Goal: Task Accomplishment & Management: Manage account settings

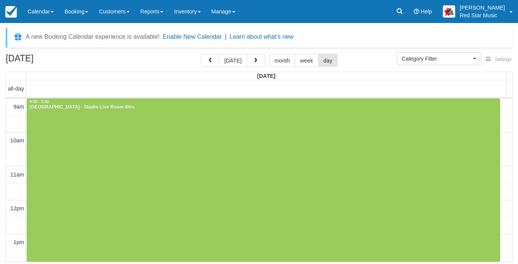
select select
click at [228, 60] on button "today" at bounding box center [233, 60] width 28 height 13
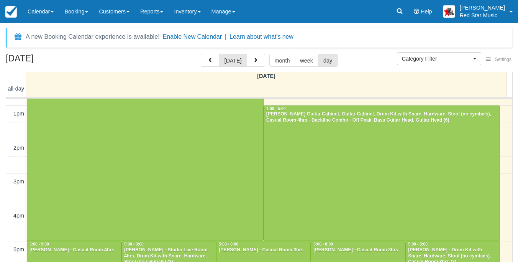
scroll to position [90, 0]
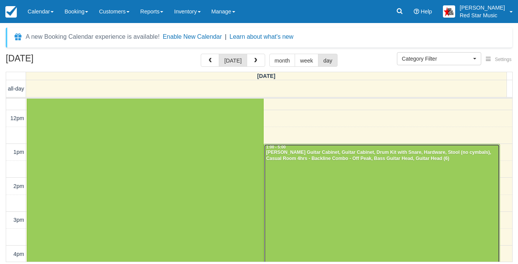
click at [366, 189] on div at bounding box center [382, 211] width 236 height 135
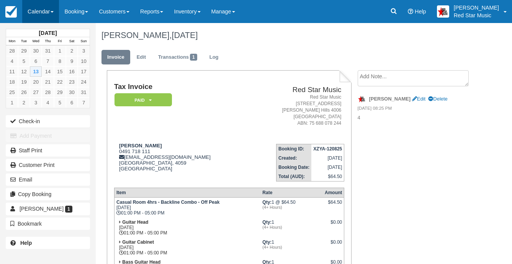
click at [38, 14] on link "Calendar" at bounding box center [40, 11] width 37 height 23
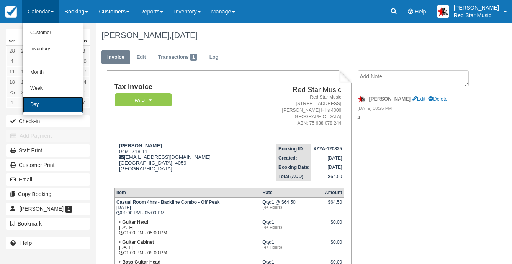
click at [47, 105] on link "Day" at bounding box center [53, 105] width 61 height 16
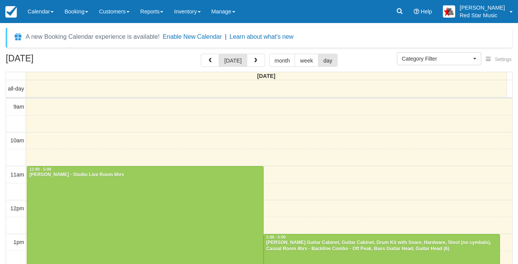
select select
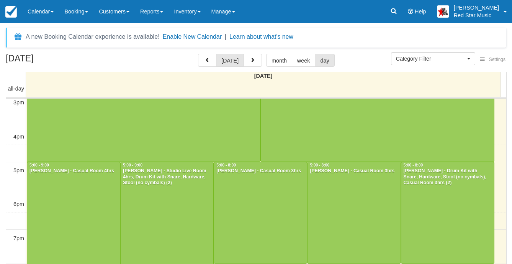
scroll to position [218, 0]
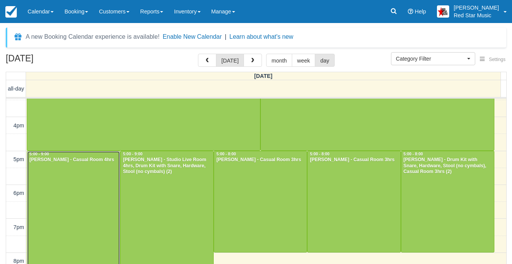
click at [77, 194] on div at bounding box center [73, 218] width 93 height 135
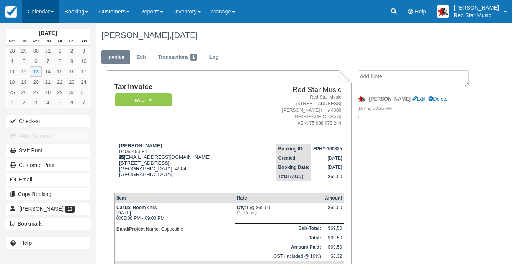
click at [42, 12] on link "Calendar" at bounding box center [40, 11] width 37 height 23
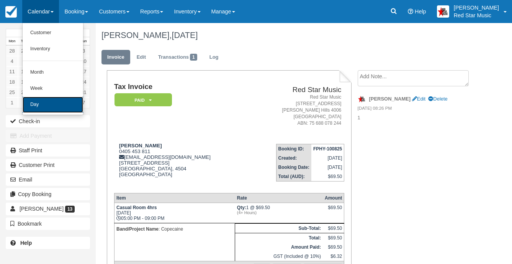
click at [43, 102] on link "Day" at bounding box center [53, 105] width 61 height 16
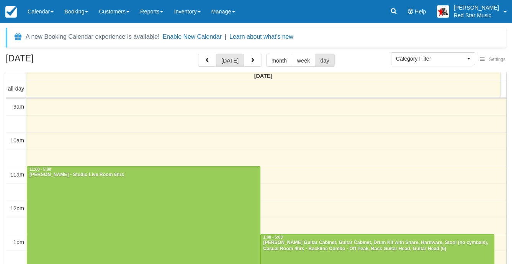
select select
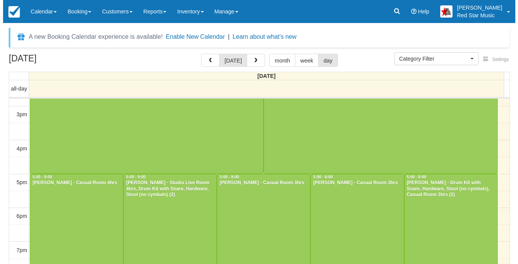
scroll to position [218, 0]
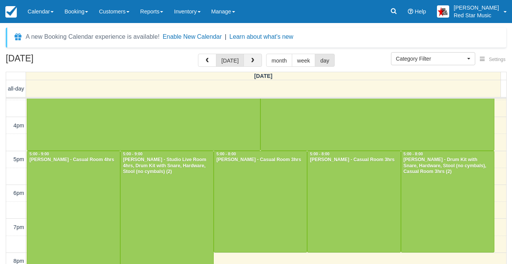
click at [251, 64] on button "button" at bounding box center [253, 60] width 18 height 13
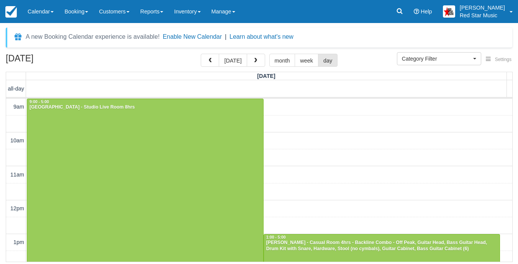
scroll to position [102, 0]
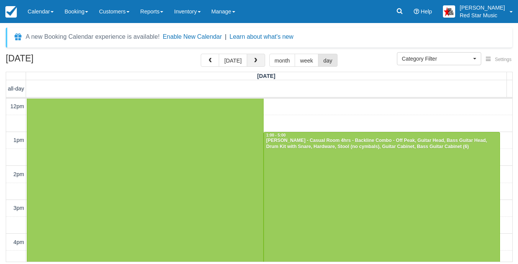
click at [253, 59] on span "button" at bounding box center [255, 60] width 5 height 5
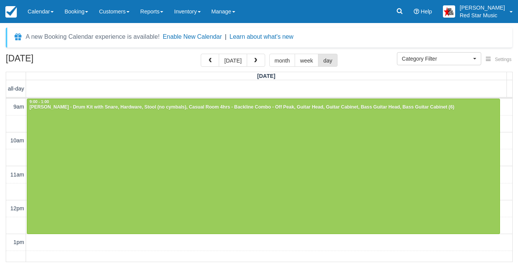
scroll to position [102, 0]
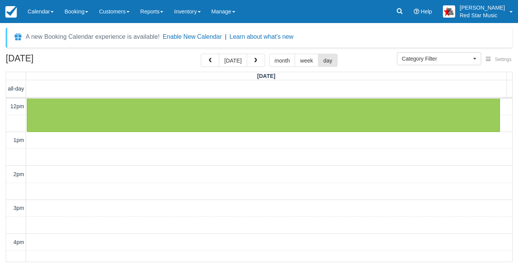
click at [253, 59] on span "button" at bounding box center [255, 60] width 5 height 5
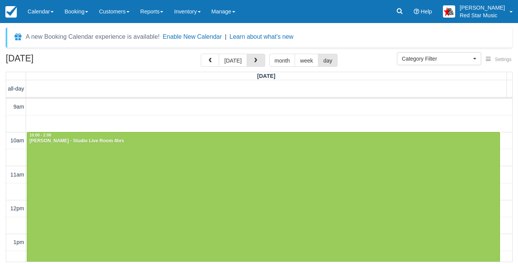
click at [253, 59] on span "button" at bounding box center [255, 60] width 5 height 5
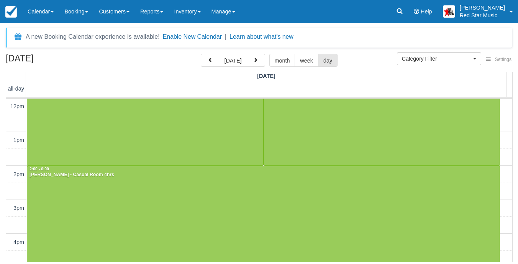
click at [253, 59] on span "button" at bounding box center [255, 60] width 5 height 5
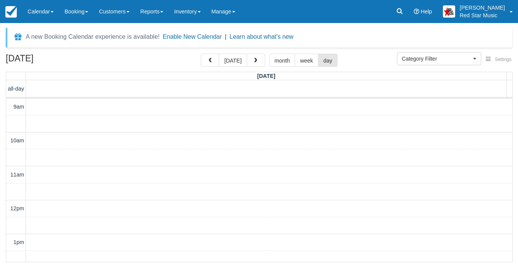
scroll to position [102, 0]
click at [253, 59] on span "button" at bounding box center [255, 60] width 5 height 5
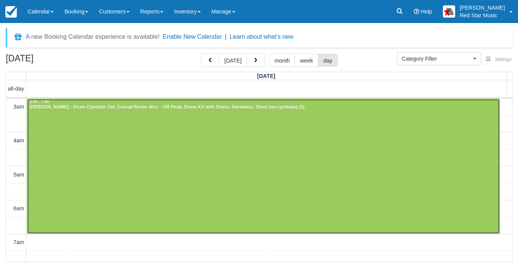
click at [197, 154] on div at bounding box center [263, 166] width 473 height 135
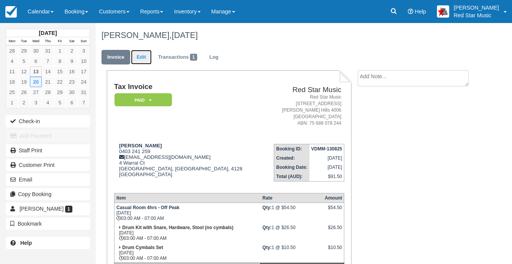
click at [139, 60] on link "Edit" at bounding box center [141, 57] width 21 height 15
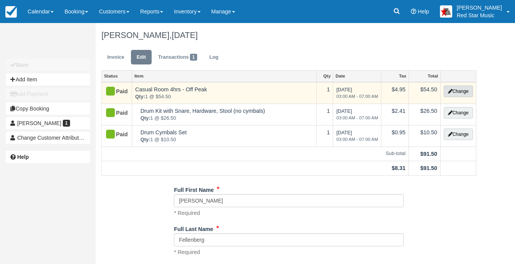
click at [457, 91] on button "Change" at bounding box center [458, 90] width 29 height 11
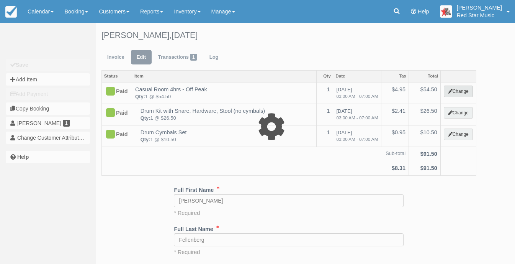
select select "5"
type input "54.50"
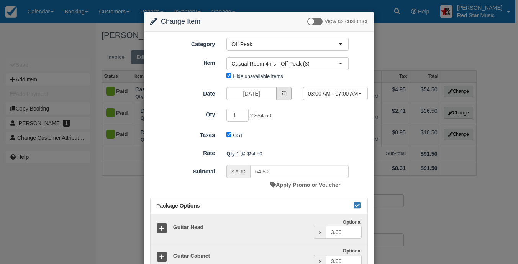
click at [281, 92] on icon at bounding box center [283, 93] width 5 height 5
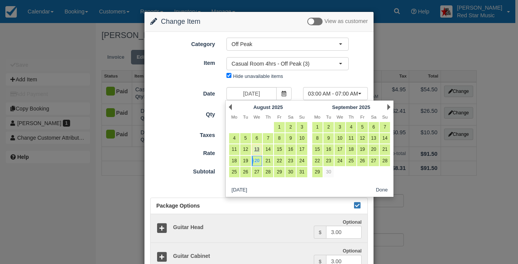
click at [257, 146] on link "13" at bounding box center [257, 149] width 10 height 10
type input "August 13 2025"
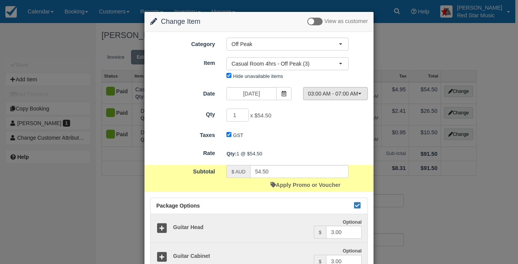
click at [361, 92] on button "03:00 AM - 07:00 AM" at bounding box center [335, 93] width 65 height 13
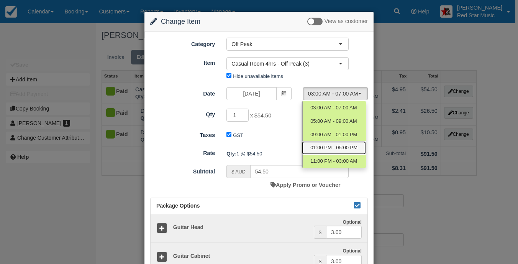
click at [349, 146] on span "01:00 PM - 05:00 PM" at bounding box center [333, 147] width 47 height 7
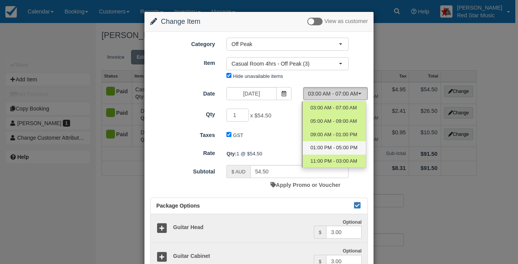
select select "3"
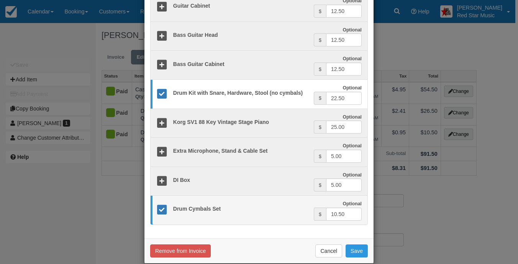
scroll to position [261, 0]
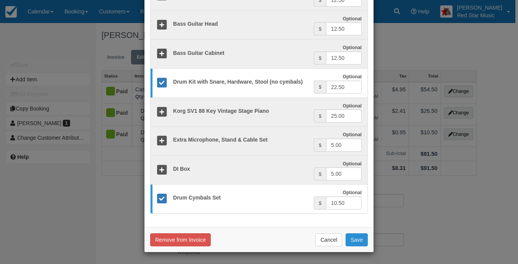
click at [354, 237] on button "Save" at bounding box center [357, 239] width 22 height 13
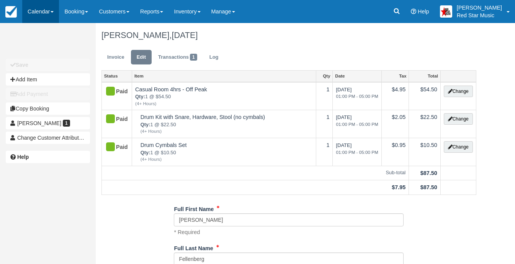
click at [29, 12] on link "Calendar" at bounding box center [40, 11] width 37 height 23
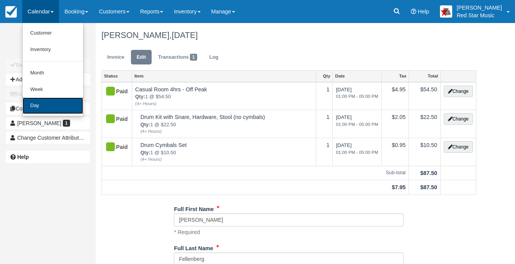
click at [39, 103] on link "Day" at bounding box center [53, 105] width 61 height 16
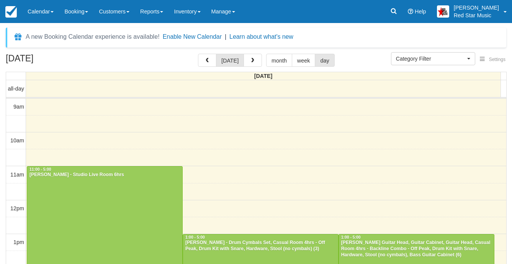
select select
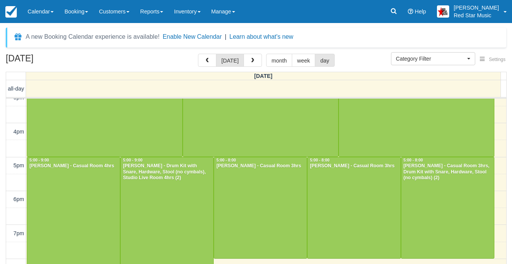
scroll to position [218, 0]
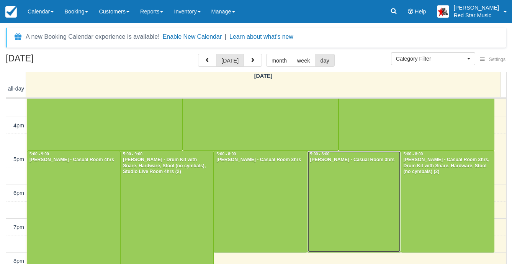
click at [353, 192] on div at bounding box center [354, 201] width 93 height 101
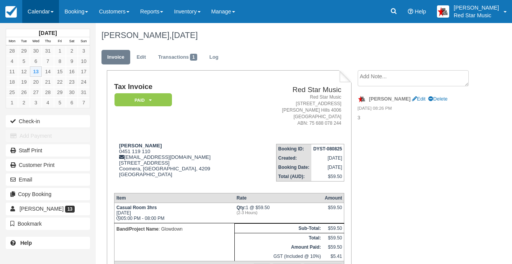
drag, startPoint x: 41, startPoint y: 9, endPoint x: 40, endPoint y: 14, distance: 4.6
click at [40, 10] on link "Calendar" at bounding box center [40, 11] width 37 height 23
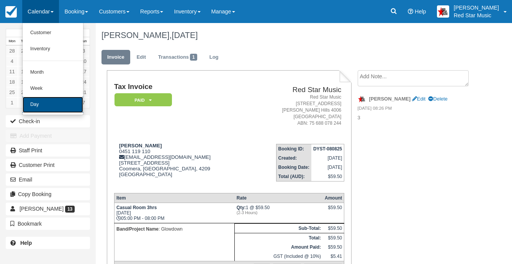
click at [37, 104] on link "Day" at bounding box center [53, 105] width 61 height 16
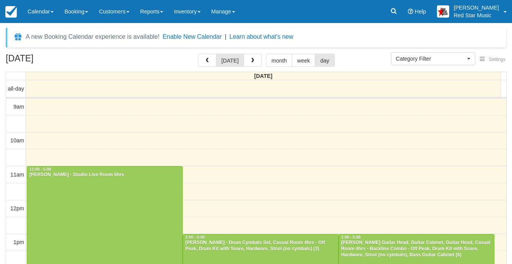
select select
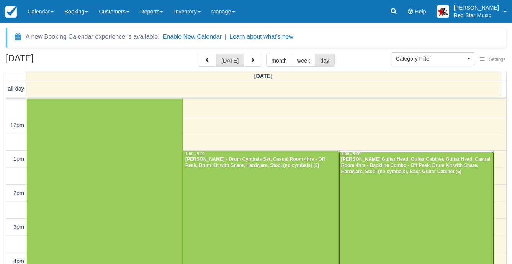
click at [407, 194] on div at bounding box center [416, 218] width 155 height 135
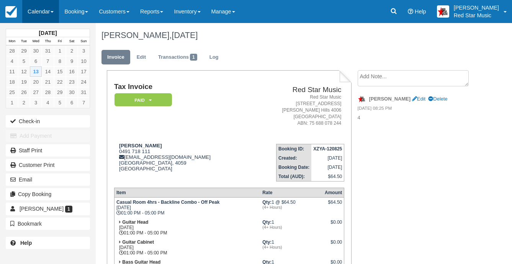
click at [35, 8] on link "Calendar" at bounding box center [40, 11] width 37 height 23
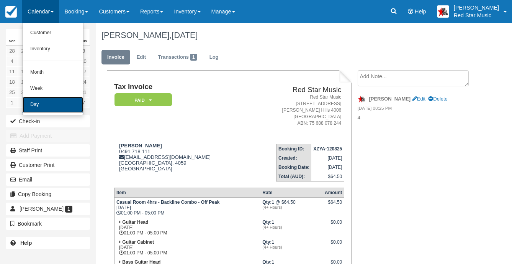
click at [37, 102] on link "Day" at bounding box center [53, 105] width 61 height 16
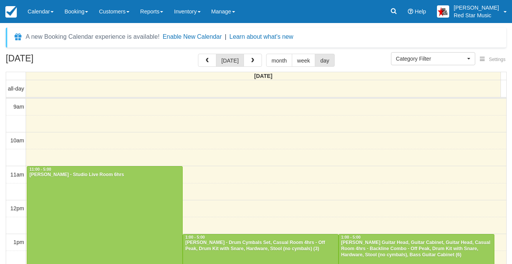
select select
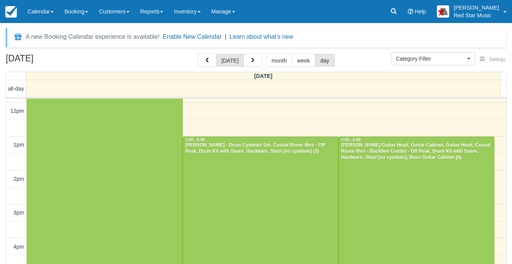
scroll to position [121, 0]
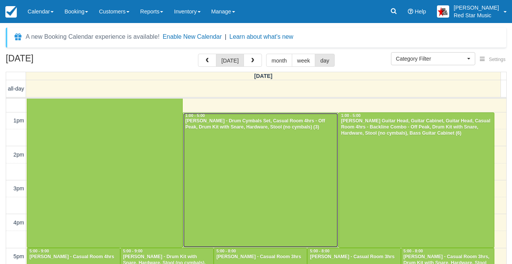
click at [280, 149] on div at bounding box center [260, 180] width 155 height 135
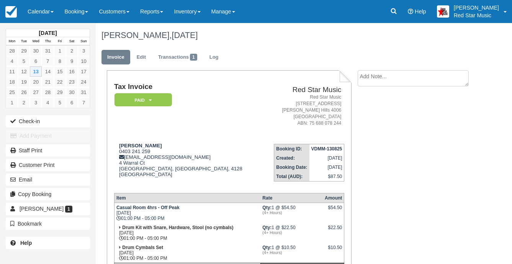
click at [377, 80] on textarea at bounding box center [413, 78] width 111 height 16
type textarea "3"
click at [372, 121] on button "Create" at bounding box center [375, 121] width 34 height 13
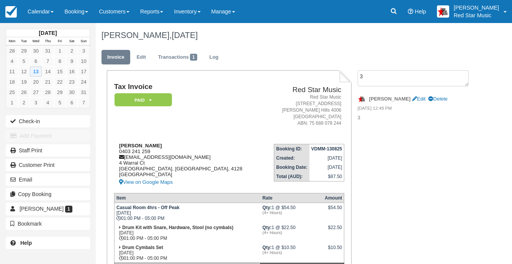
click at [122, 150] on div "[PERSON_NAME] 0403 241 259 [EMAIL_ADDRESS][DOMAIN_NAME] [STREET_ADDRESS] View o…" at bounding box center [188, 165] width 149 height 44
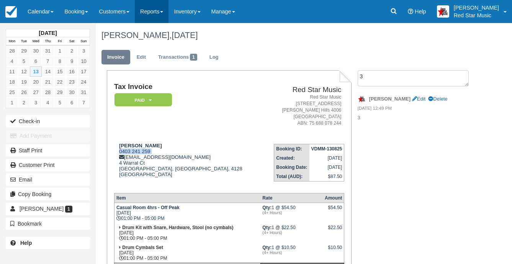
copy div "0403 241 259"
click at [388, 83] on textarea "3" at bounding box center [413, 78] width 111 height 16
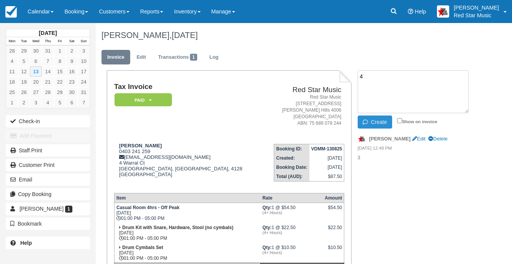
type textarea "4"
click at [367, 119] on icon "button" at bounding box center [367, 121] width 8 height 5
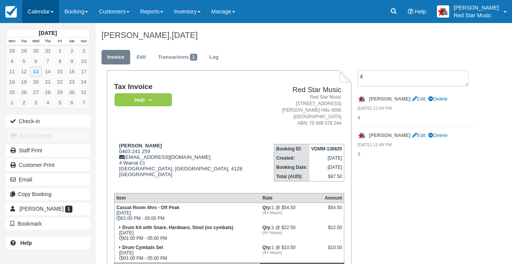
click at [42, 9] on link "Calendar" at bounding box center [40, 11] width 37 height 23
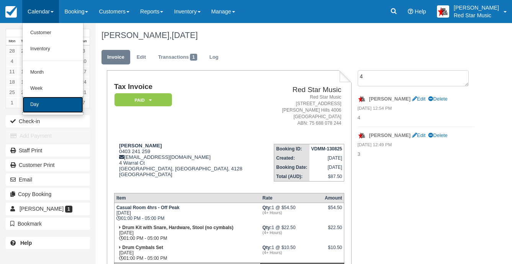
click at [44, 100] on link "Day" at bounding box center [53, 105] width 61 height 16
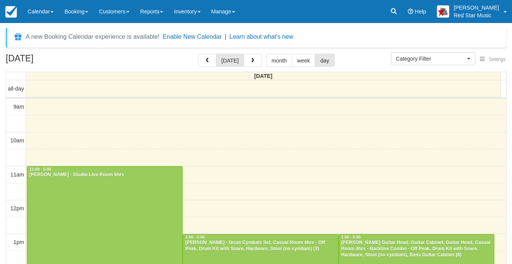
select select
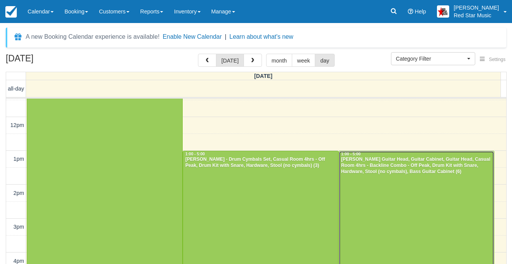
click at [433, 186] on div at bounding box center [416, 218] width 155 height 135
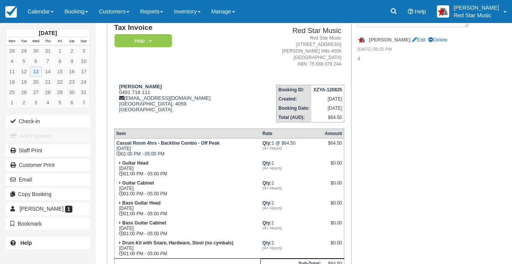
scroll to position [77, 0]
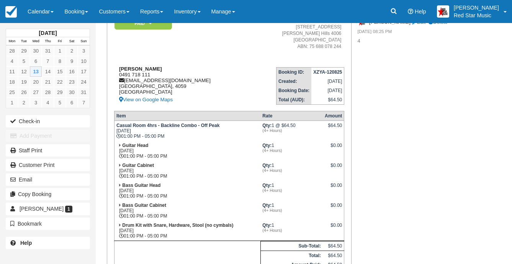
click at [125, 74] on div "Declan Bradbury 0491 718 111 declanbradbury@gmail.com Queensland, 4059 Australi…" at bounding box center [181, 85] width 135 height 38
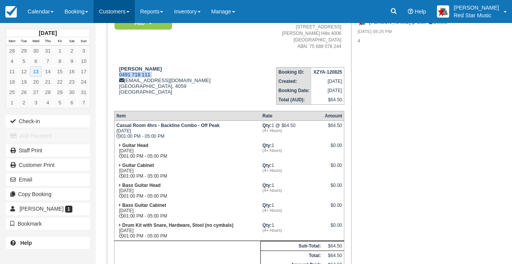
copy div "0491 718 111"
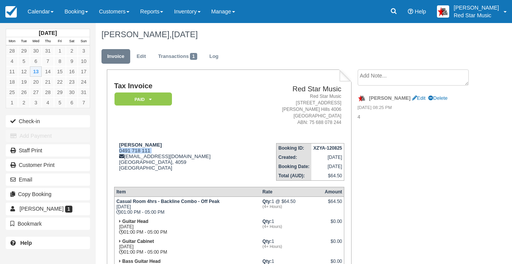
scroll to position [0, 0]
click at [362, 77] on textarea at bounding box center [413, 78] width 111 height 16
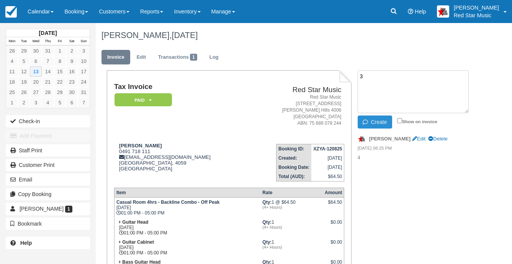
type textarea "3"
click at [378, 120] on button "Create" at bounding box center [375, 121] width 34 height 13
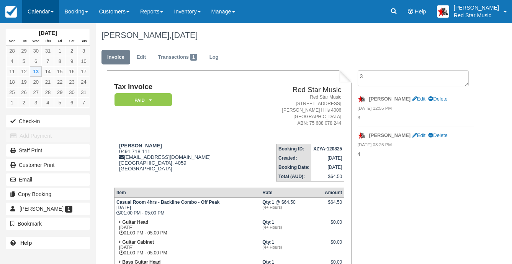
click at [41, 7] on link "Calendar" at bounding box center [40, 11] width 37 height 23
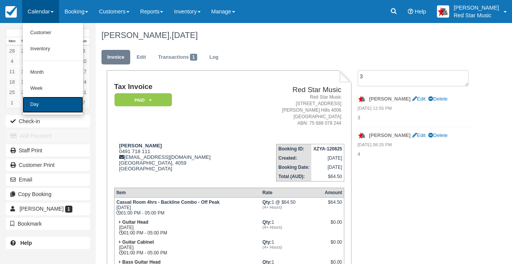
click at [54, 101] on link "Day" at bounding box center [53, 105] width 61 height 16
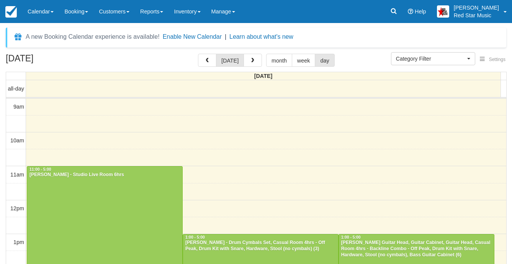
select select
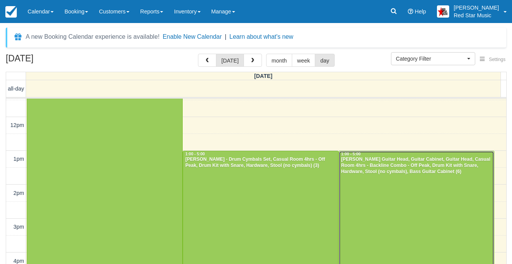
click at [401, 187] on div at bounding box center [416, 218] width 155 height 135
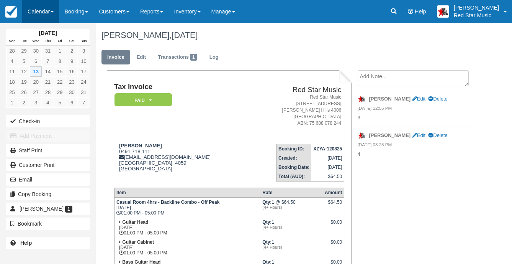
click at [37, 11] on link "Calendar" at bounding box center [40, 11] width 37 height 23
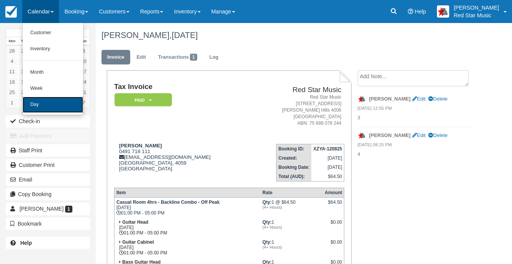
click at [47, 103] on link "Day" at bounding box center [53, 105] width 61 height 16
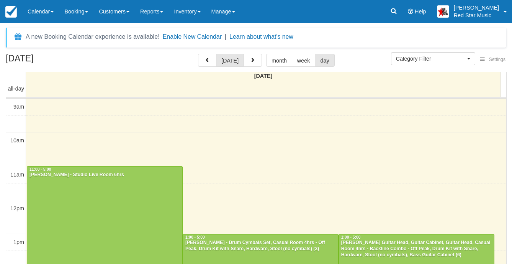
select select
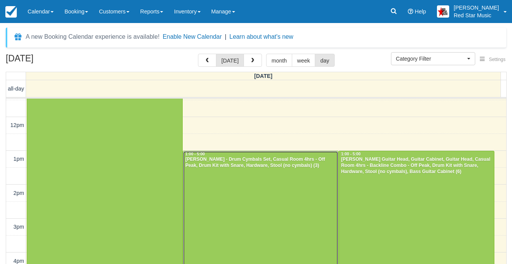
click at [263, 180] on div at bounding box center [260, 218] width 155 height 135
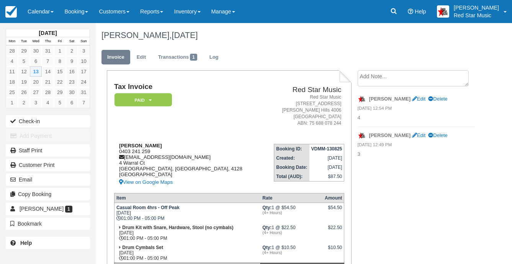
click at [127, 151] on div "Byron Fellenberg 0403 241 259 b.fellenbergmartinez@gmail.com 4 Warral Ct Btisba…" at bounding box center [188, 165] width 149 height 44
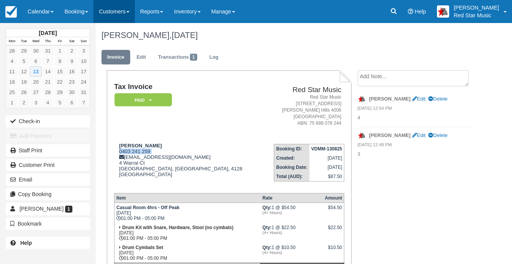
copy div "0403 241 259"
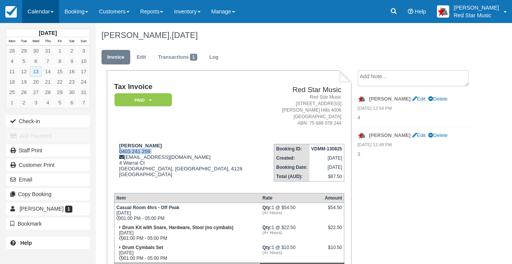
click at [43, 10] on link "Calendar" at bounding box center [40, 11] width 37 height 23
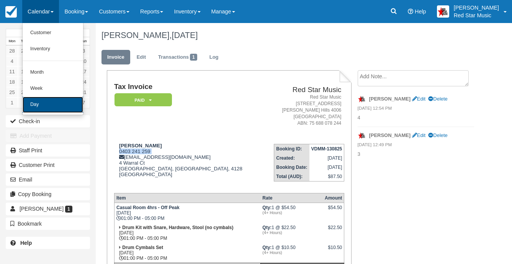
click at [43, 103] on link "Day" at bounding box center [53, 105] width 61 height 16
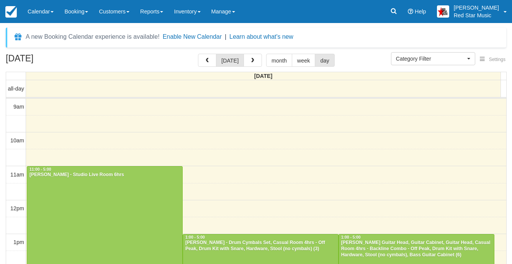
select select
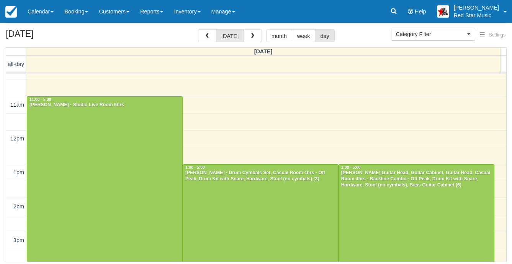
scroll to position [27, 0]
